Goal: Transaction & Acquisition: Download file/media

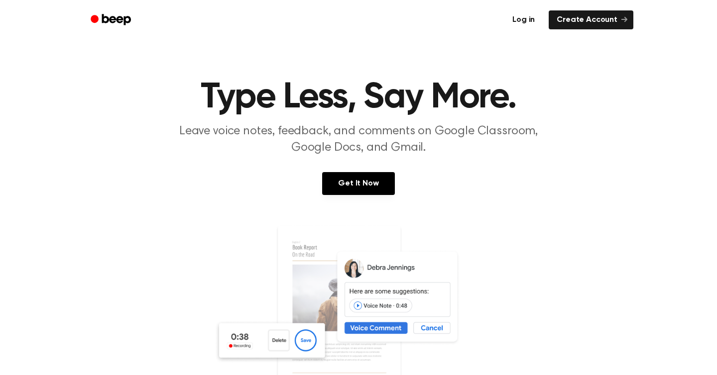
click at [523, 17] on link "Log in" at bounding box center [523, 19] width 38 height 19
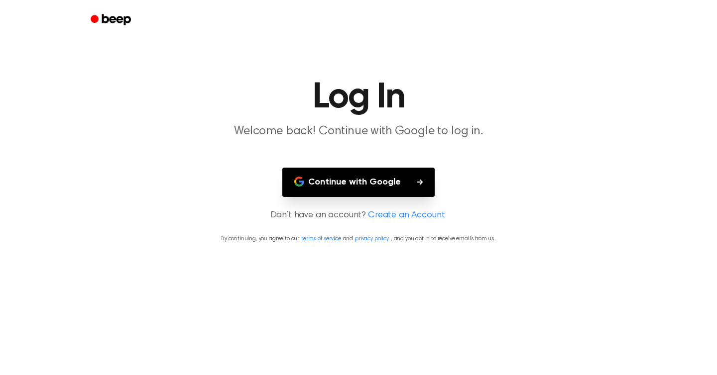
click at [357, 180] on button "Continue with Google" at bounding box center [358, 182] width 152 height 29
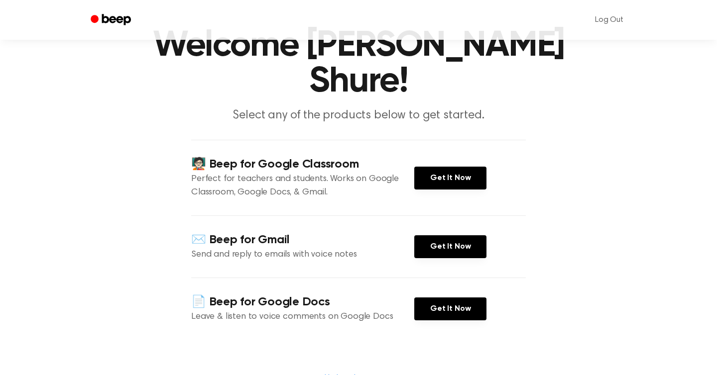
scroll to position [58, 0]
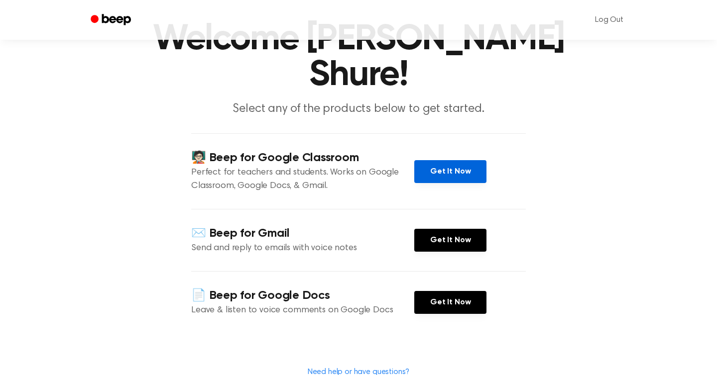
click at [449, 160] on link "Get It Now" at bounding box center [450, 171] width 72 height 23
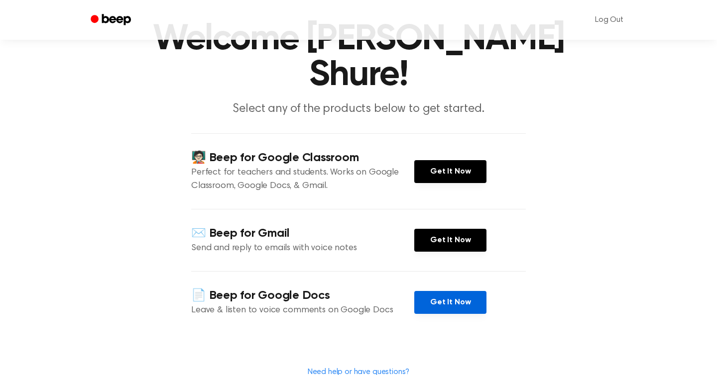
click at [453, 291] on link "Get It Now" at bounding box center [450, 302] width 72 height 23
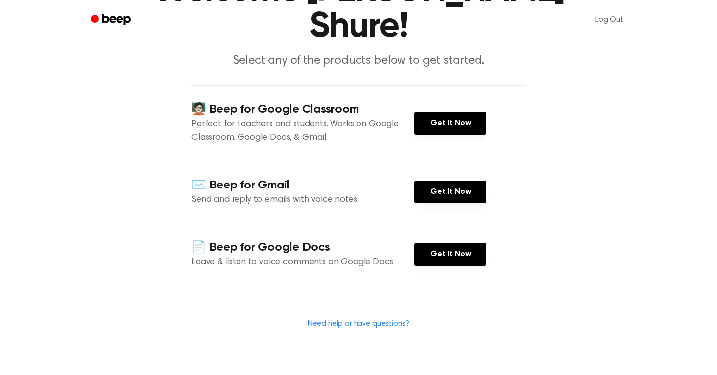
scroll to position [0, 0]
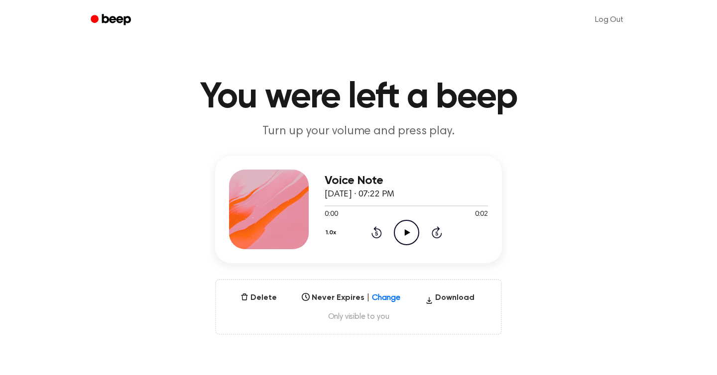
click at [406, 235] on icon "Play Audio" at bounding box center [406, 232] width 25 height 25
